Goal: Task Accomplishment & Management: Use online tool/utility

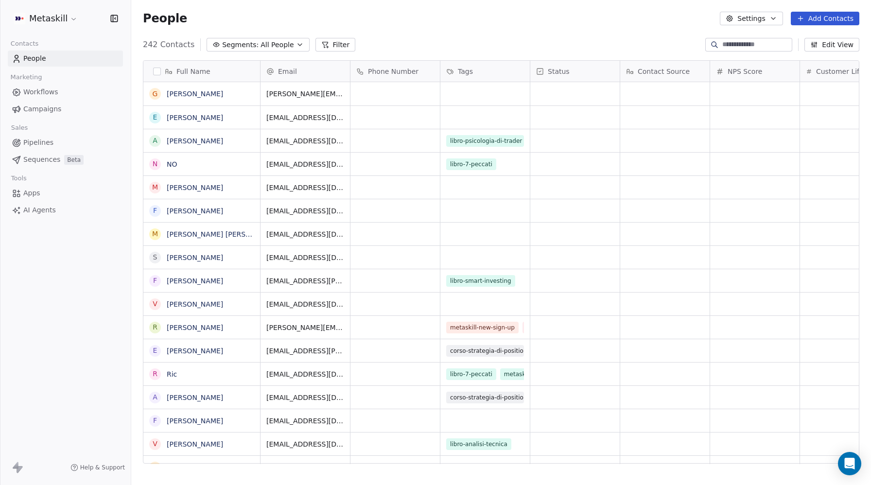
scroll to position [427, 740]
click at [48, 22] on html "Metaskill Contacts People Marketing Workflows Campaigns Sales Pipelines Sequenc…" at bounding box center [435, 242] width 871 height 485
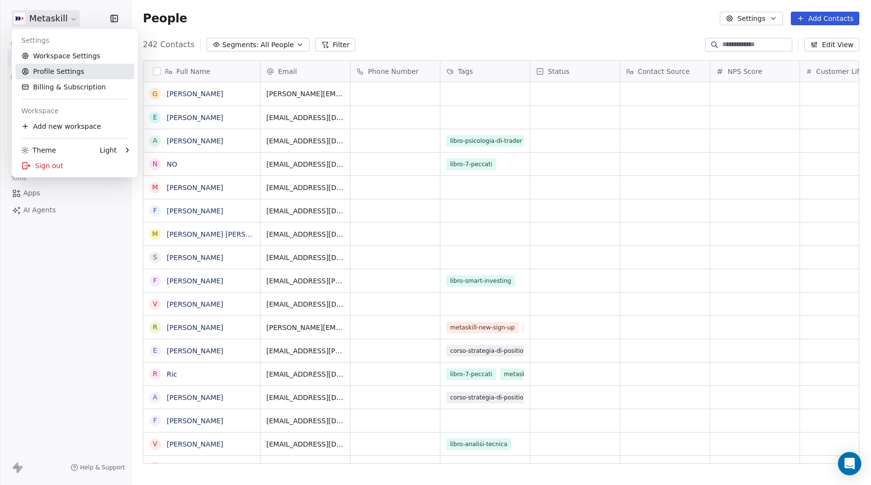
click at [49, 70] on link "Profile Settings" at bounding box center [75, 72] width 119 height 16
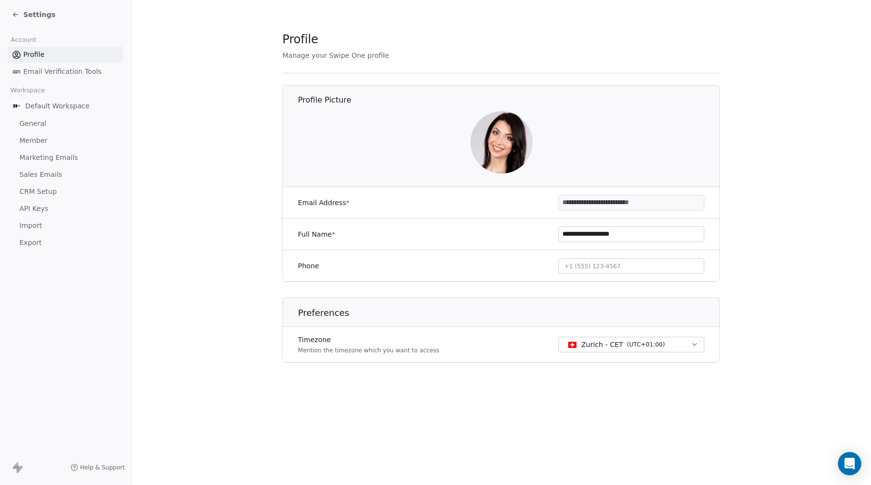
click at [34, 192] on span "CRM Setup" at bounding box center [37, 192] width 37 height 10
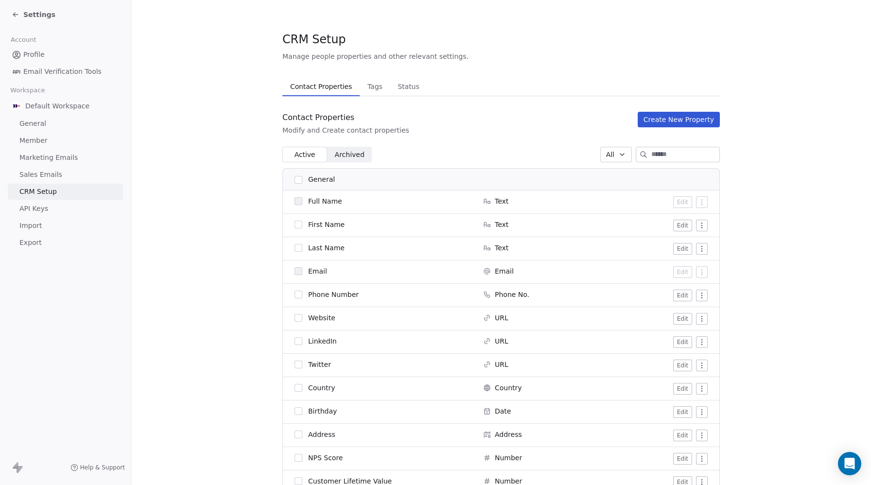
click at [371, 90] on span "Tags" at bounding box center [375, 87] width 23 height 14
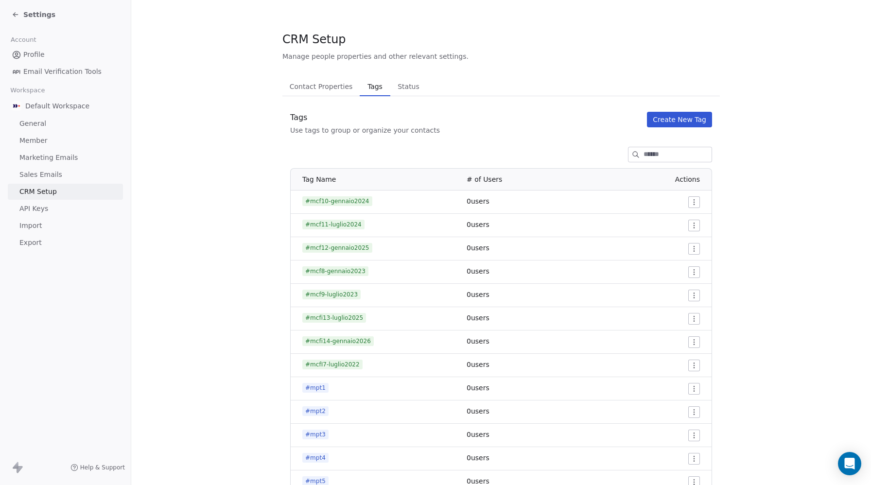
click at [685, 121] on button "Create New Tag" at bounding box center [679, 120] width 65 height 16
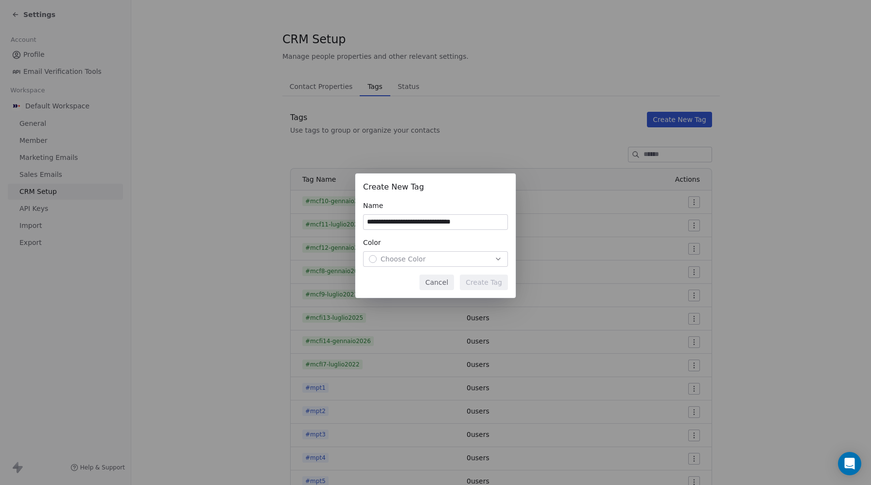
type input "**********"
click at [443, 284] on button "Cancel" at bounding box center [437, 283] width 35 height 16
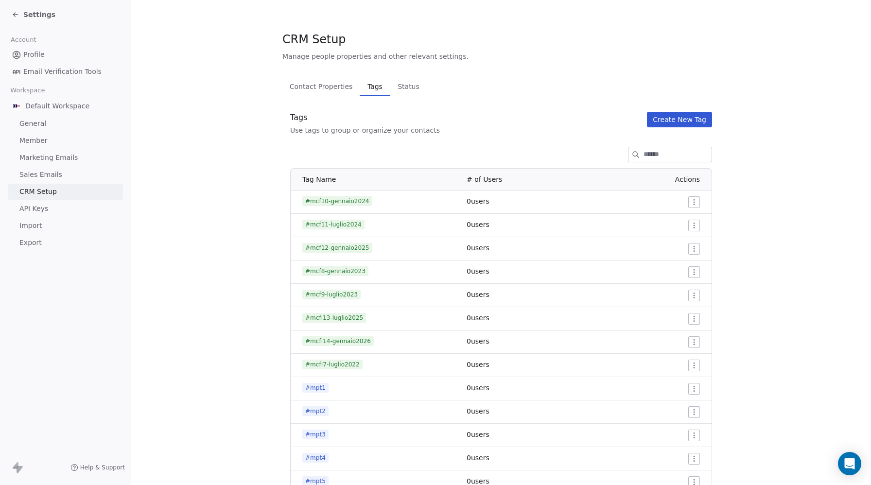
click at [32, 210] on span "API Keys" at bounding box center [33, 209] width 29 height 10
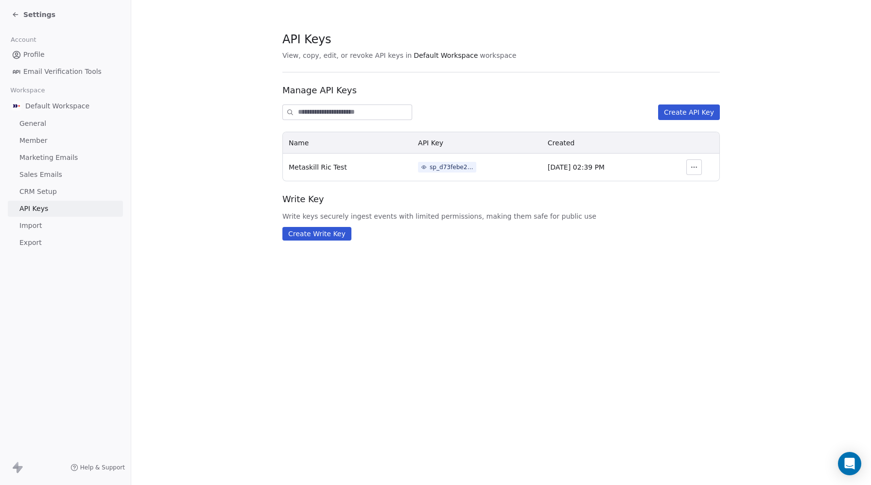
click at [39, 174] on span "Sales Emails" at bounding box center [40, 175] width 43 height 10
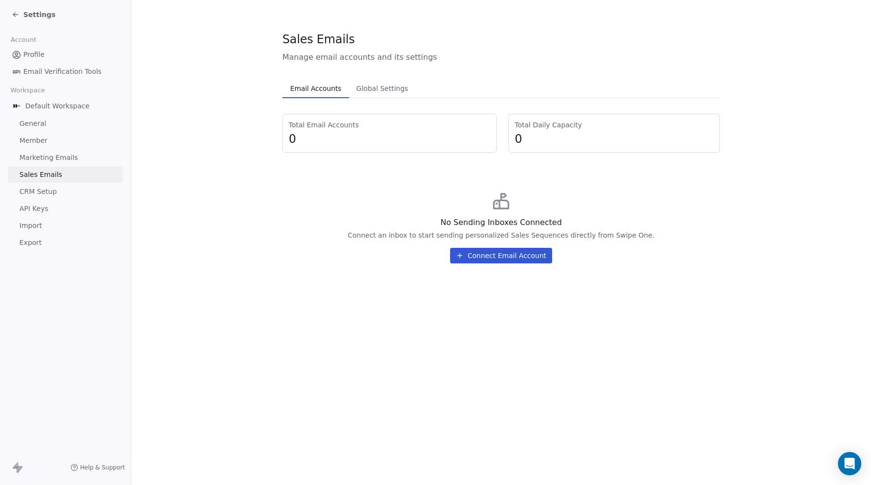
click at [44, 146] on link "Member" at bounding box center [65, 141] width 115 height 16
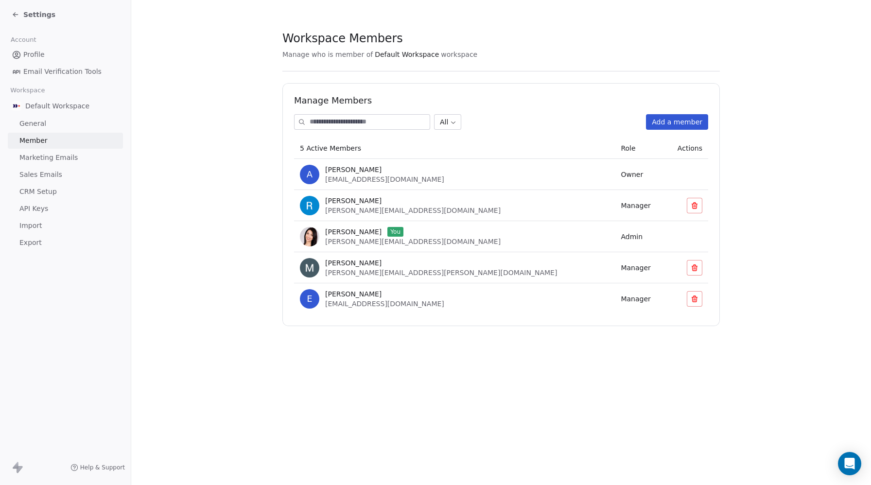
click at [38, 152] on link "Marketing Emails" at bounding box center [65, 158] width 115 height 16
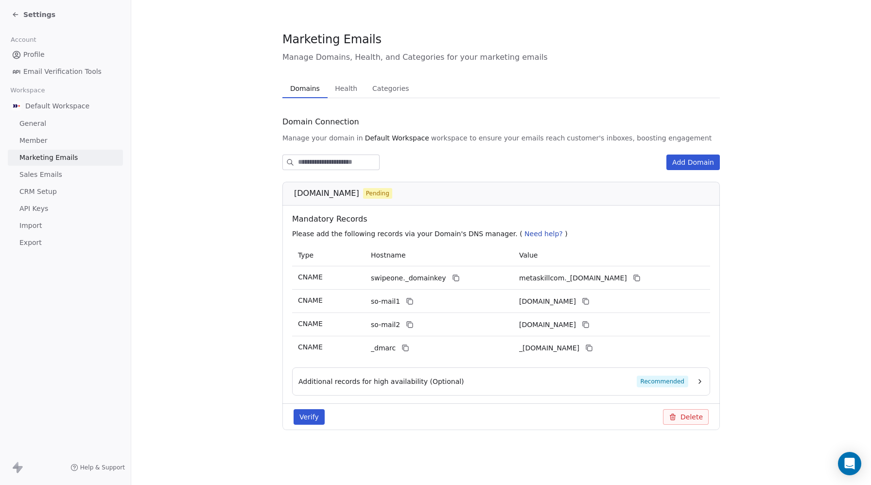
click at [37, 157] on span "Marketing Emails" at bounding box center [48, 158] width 58 height 10
click at [39, 122] on span "General" at bounding box center [32, 124] width 27 height 10
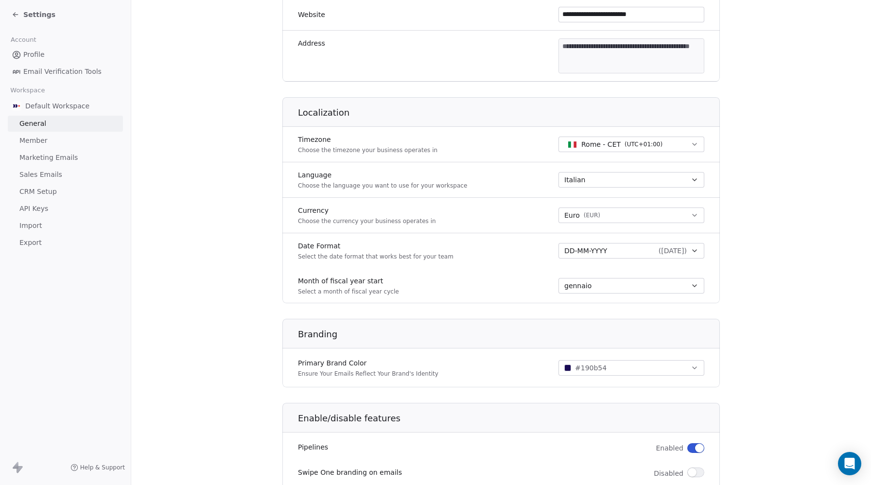
scroll to position [349, 0]
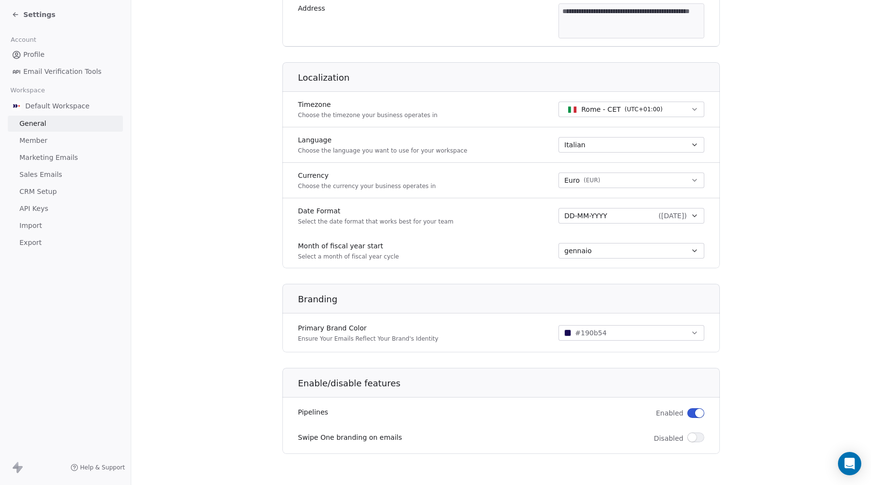
click at [15, 12] on icon at bounding box center [16, 15] width 8 height 8
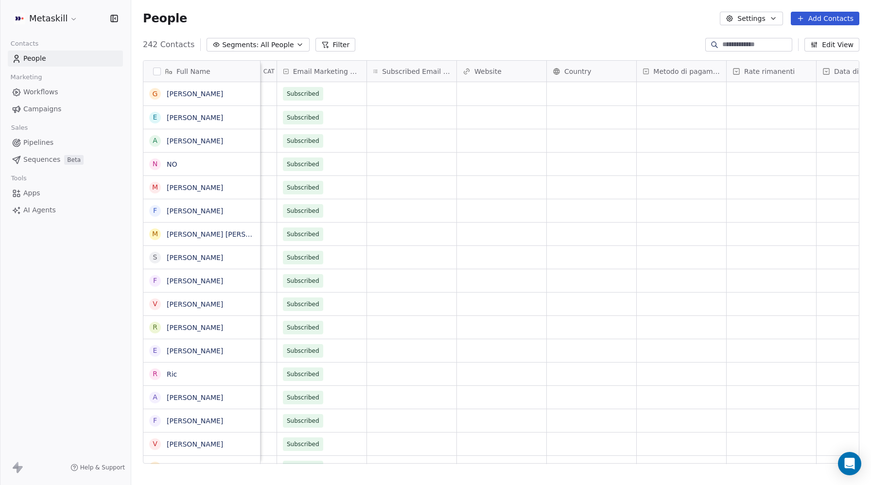
scroll to position [0, 1494]
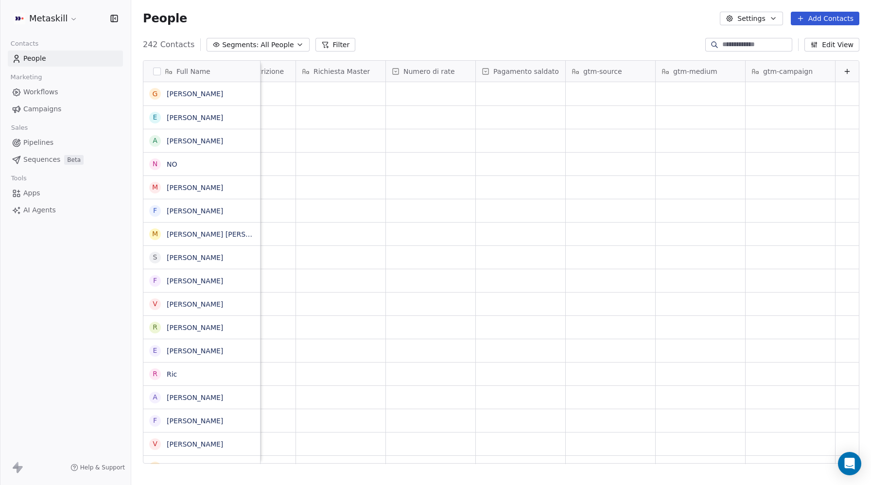
click at [849, 72] on icon at bounding box center [848, 72] width 8 height 8
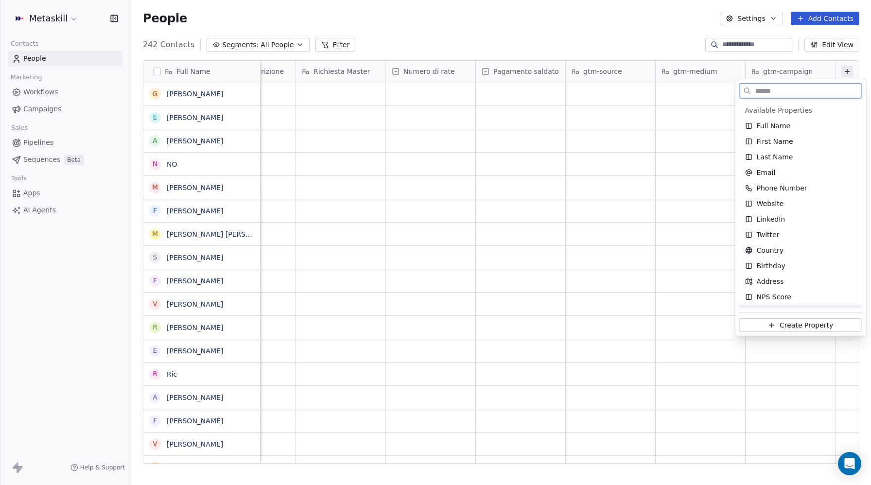
click at [787, 325] on span "Create Property" at bounding box center [806, 325] width 53 height 10
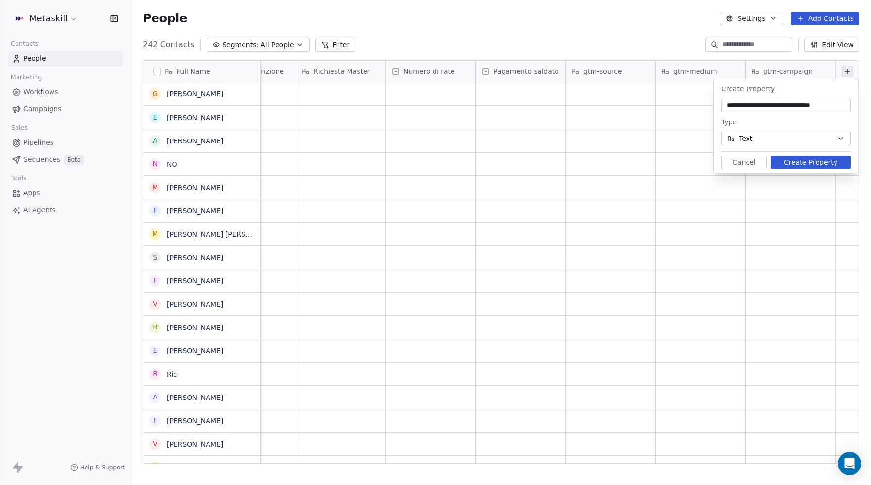
type input "**********"
click at [756, 137] on button "Text" at bounding box center [786, 139] width 129 height 14
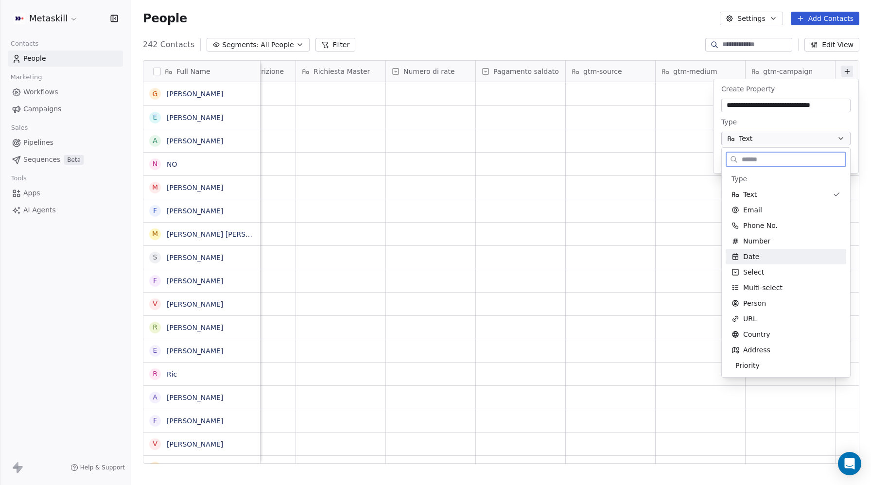
click at [747, 257] on span "Date" at bounding box center [751, 257] width 16 height 10
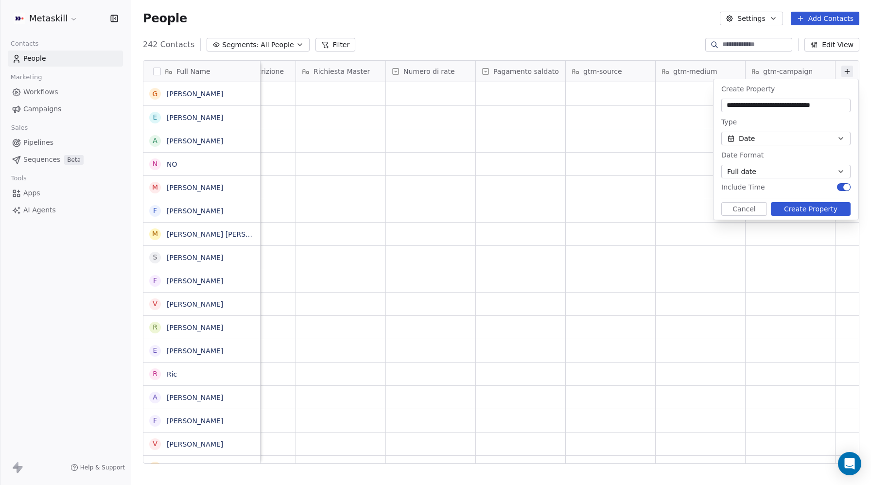
click at [785, 174] on button "Full date" at bounding box center [786, 172] width 129 height 14
click at [750, 210] on span "Date/Month/Year" at bounding box center [760, 208] width 56 height 10
click at [822, 212] on button "Create Property" at bounding box center [811, 209] width 80 height 14
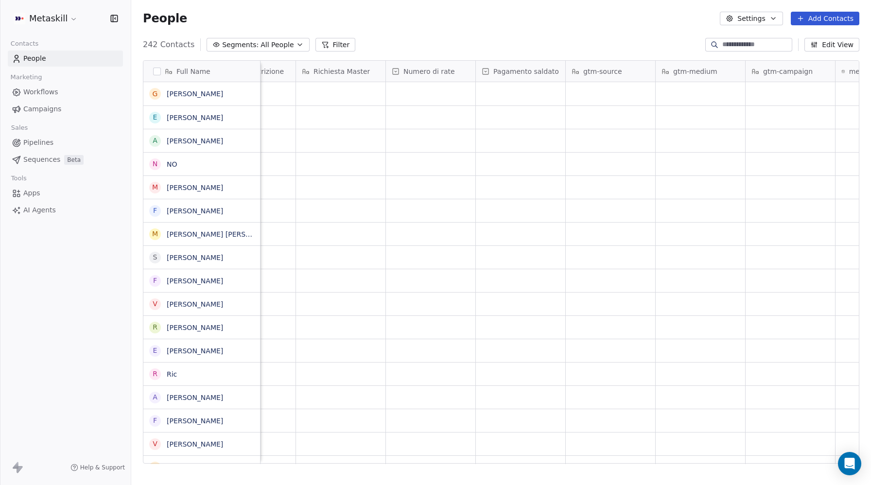
scroll to position [0, 1584]
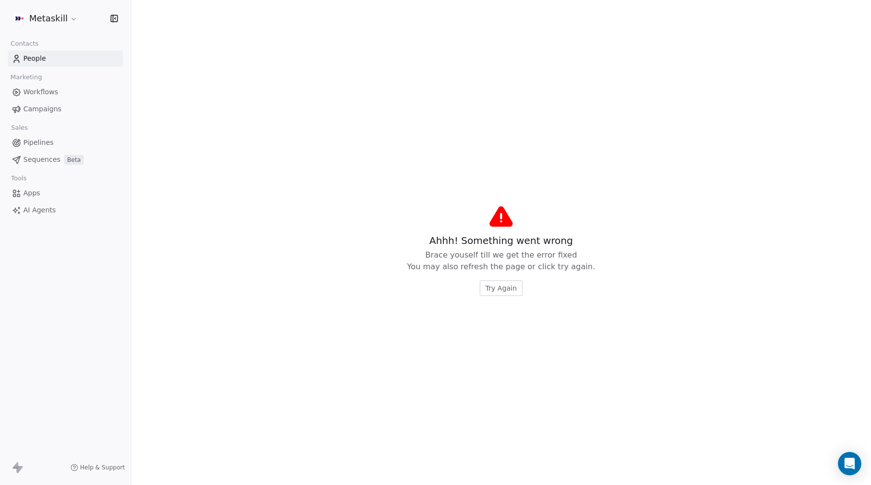
drag, startPoint x: 835, startPoint y: 73, endPoint x: 871, endPoint y: 66, distance: 36.6
click at [509, 287] on span "Try Again" at bounding box center [502, 288] width 32 height 10
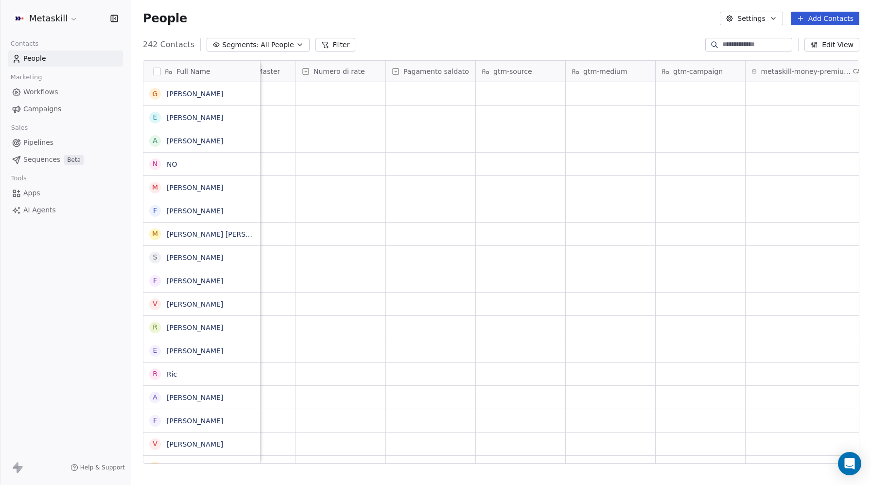
drag, startPoint x: 836, startPoint y: 67, endPoint x: 871, endPoint y: 67, distance: 35.0
click at [871, 67] on div "Full Name G [PERSON_NAME] E [PERSON_NAME] A [PERSON_NAME] N NO M [PERSON_NAME] …" at bounding box center [501, 266] width 740 height 427
drag, startPoint x: 835, startPoint y: 68, endPoint x: 865, endPoint y: 71, distance: 30.8
click at [871, 69] on div "Full Name G [PERSON_NAME] E [PERSON_NAME] A [PERSON_NAME] N NO M [PERSON_NAME] …" at bounding box center [501, 266] width 740 height 427
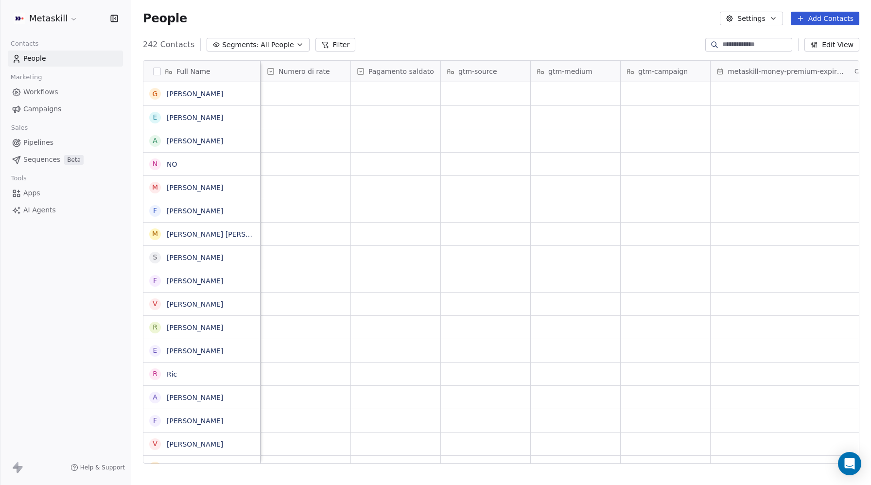
scroll to position [0, 1655]
drag, startPoint x: 835, startPoint y: 71, endPoint x: 871, endPoint y: 68, distance: 36.2
click at [871, 68] on div "Full Name G [PERSON_NAME] E [PERSON_NAME] A [PERSON_NAME] N NO M [PERSON_NAME] …" at bounding box center [501, 266] width 740 height 427
